Goal: Find specific page/section: Find specific page/section

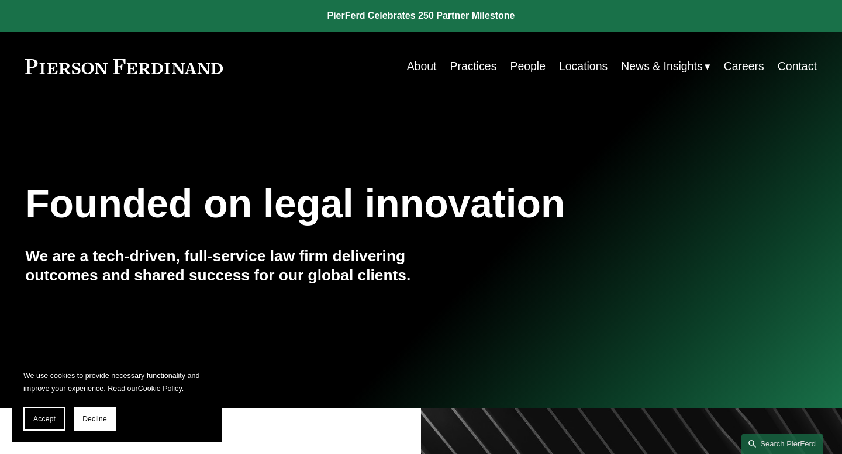
click at [478, 67] on link "Practices" at bounding box center [473, 66] width 47 height 23
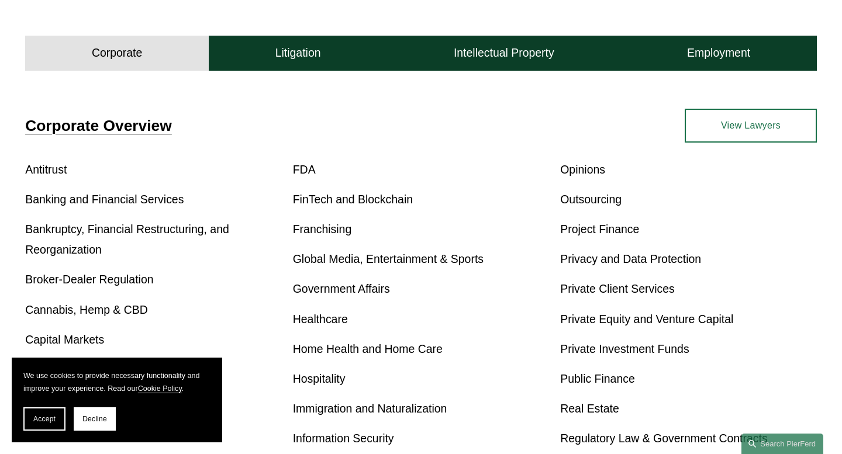
scroll to position [372, 0]
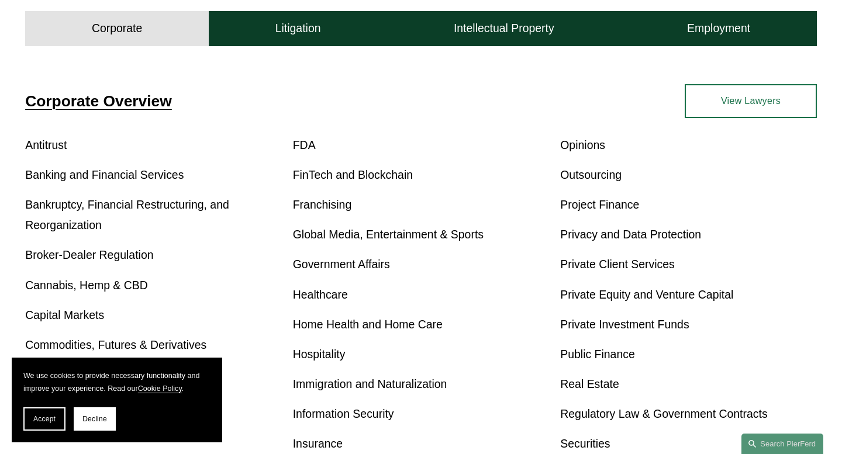
click at [729, 116] on link "View Lawyers" at bounding box center [751, 101] width 132 height 34
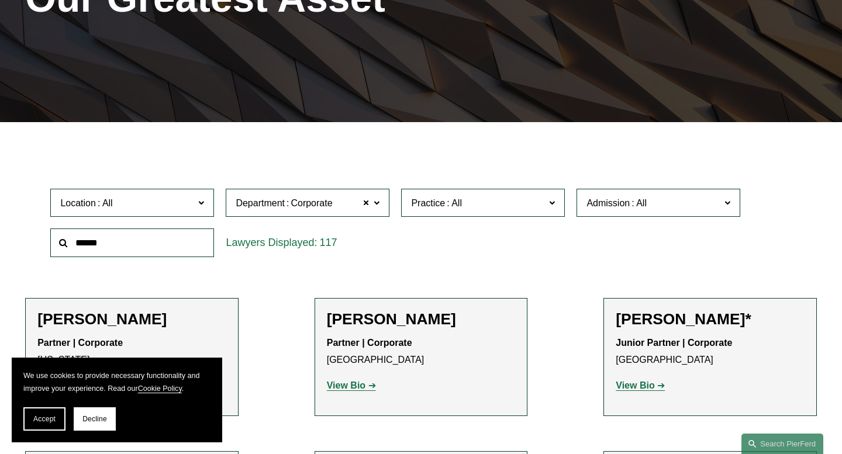
scroll to position [195, 0]
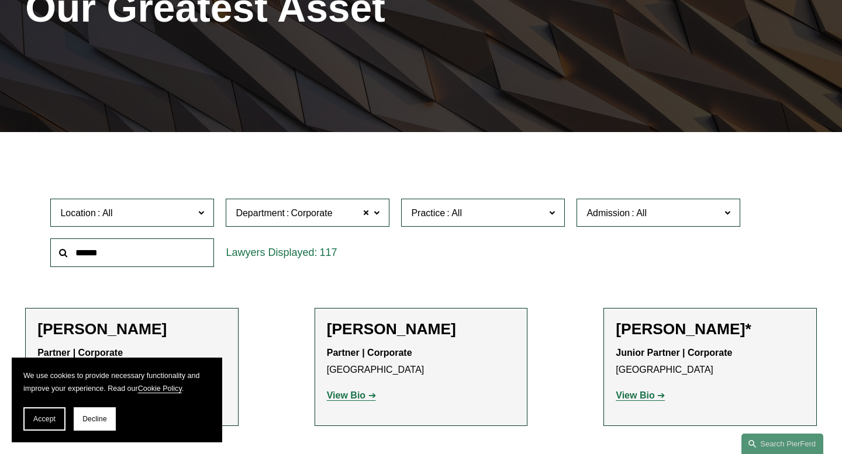
click at [200, 208] on span at bounding box center [201, 212] width 6 height 15
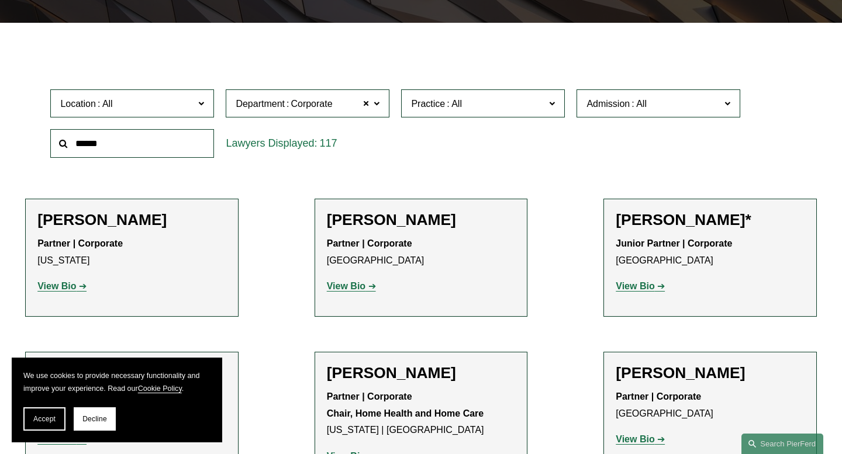
scroll to position [148, 0]
click at [0, 0] on link "[GEOGRAPHIC_DATA]" at bounding box center [0, 0] width 0 height 0
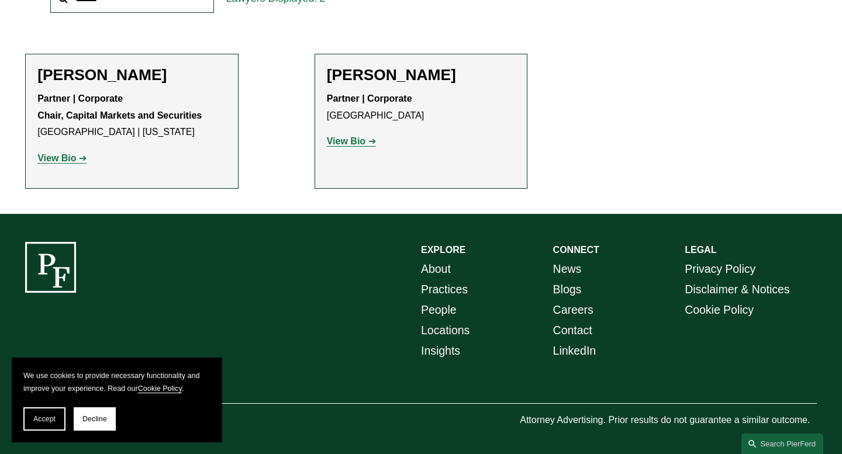
scroll to position [452, 0]
